Goal: Download file/media

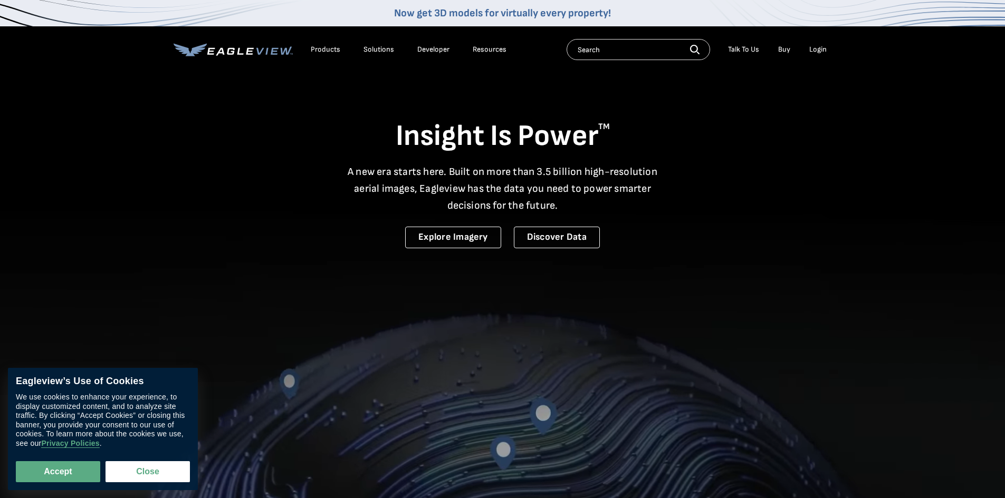
click at [815, 50] on div "Login" at bounding box center [817, 49] width 17 height 9
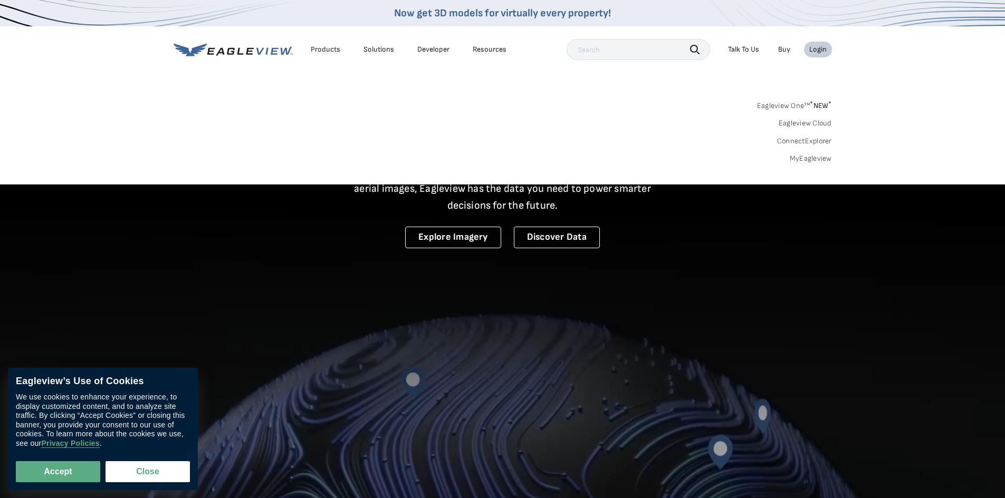
click at [807, 158] on link "MyEagleview" at bounding box center [810, 158] width 42 height 9
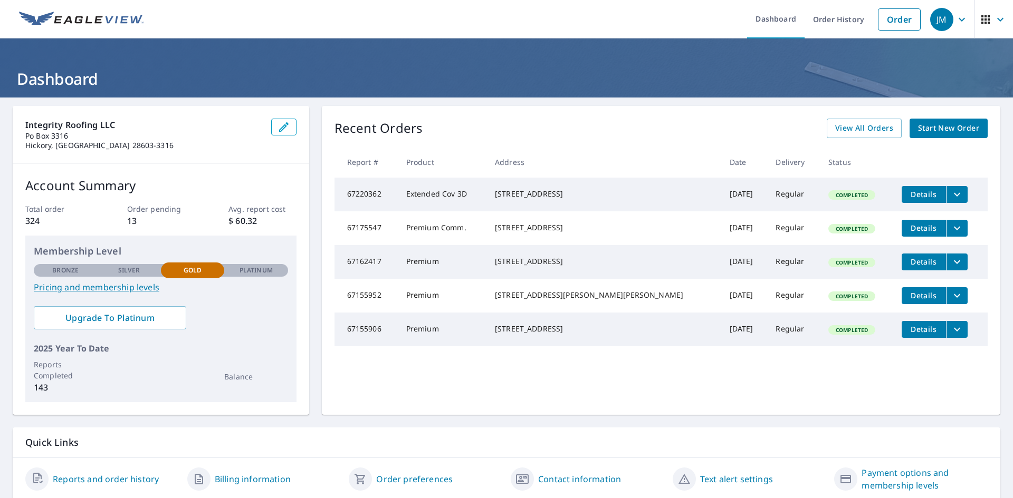
click at [950, 230] on icon "filesDropdownBtn-67175547" at bounding box center [956, 228] width 13 height 13
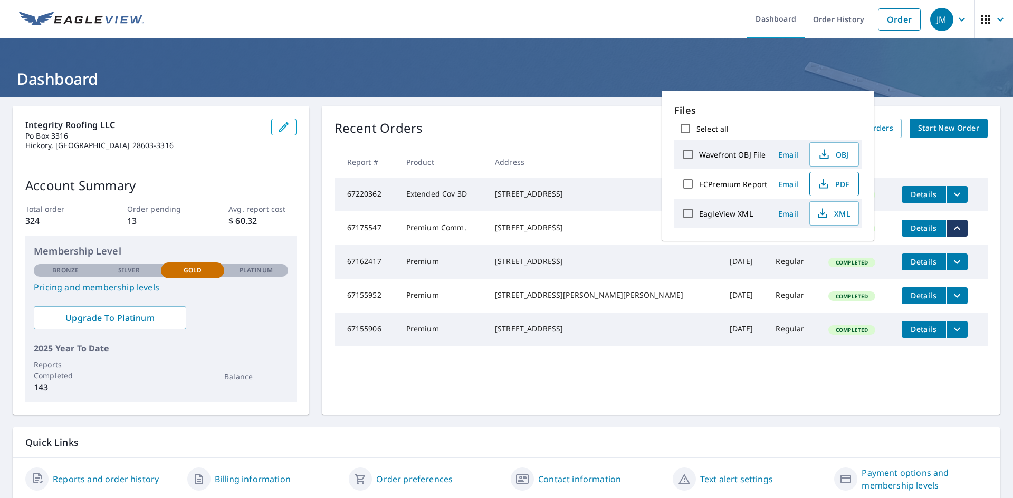
click at [844, 180] on span "PDF" at bounding box center [833, 184] width 34 height 13
